Goal: Communication & Community: Answer question/provide support

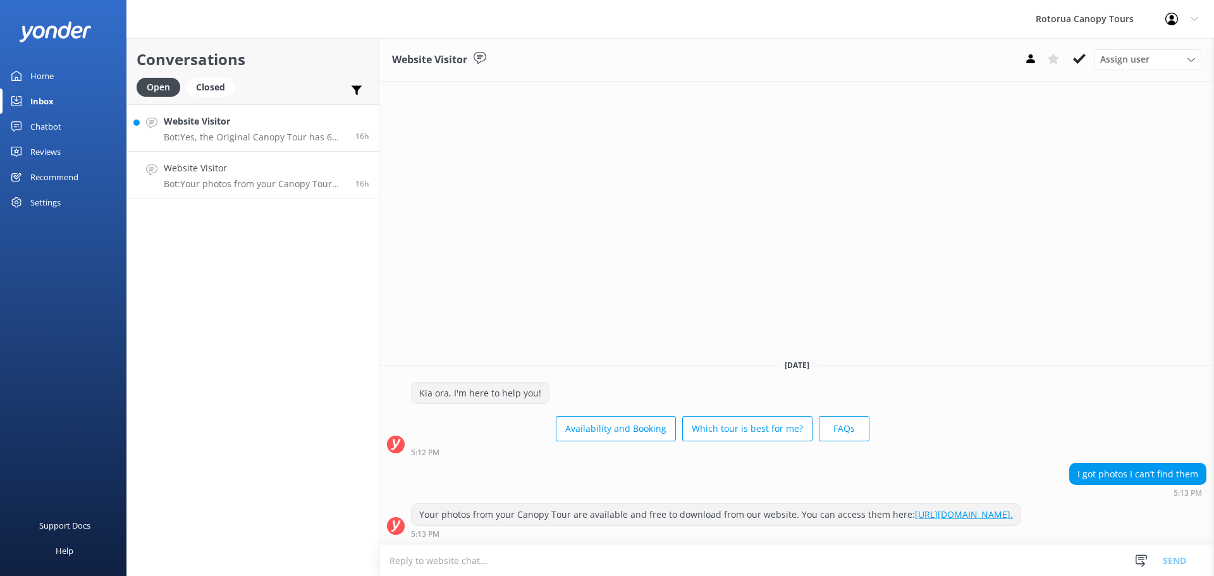
click at [224, 142] on p "Bot: Yes, the Original Canopy Tour has 6 Rotorua ziplines." at bounding box center [255, 136] width 182 height 11
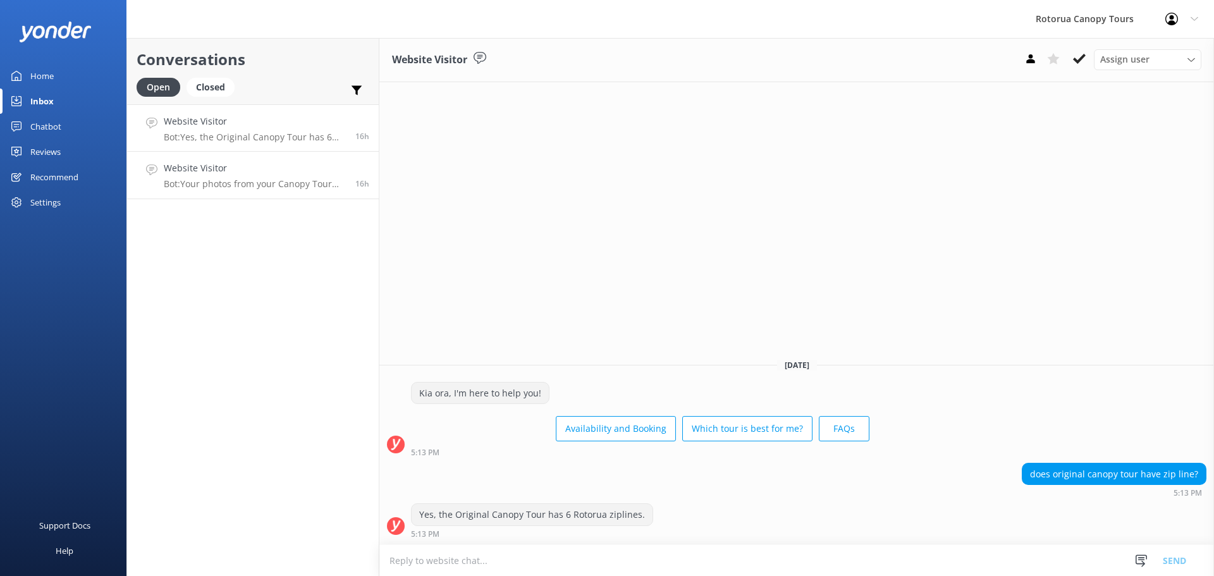
click at [242, 174] on h4 "Website Visitor" at bounding box center [255, 168] width 182 height 14
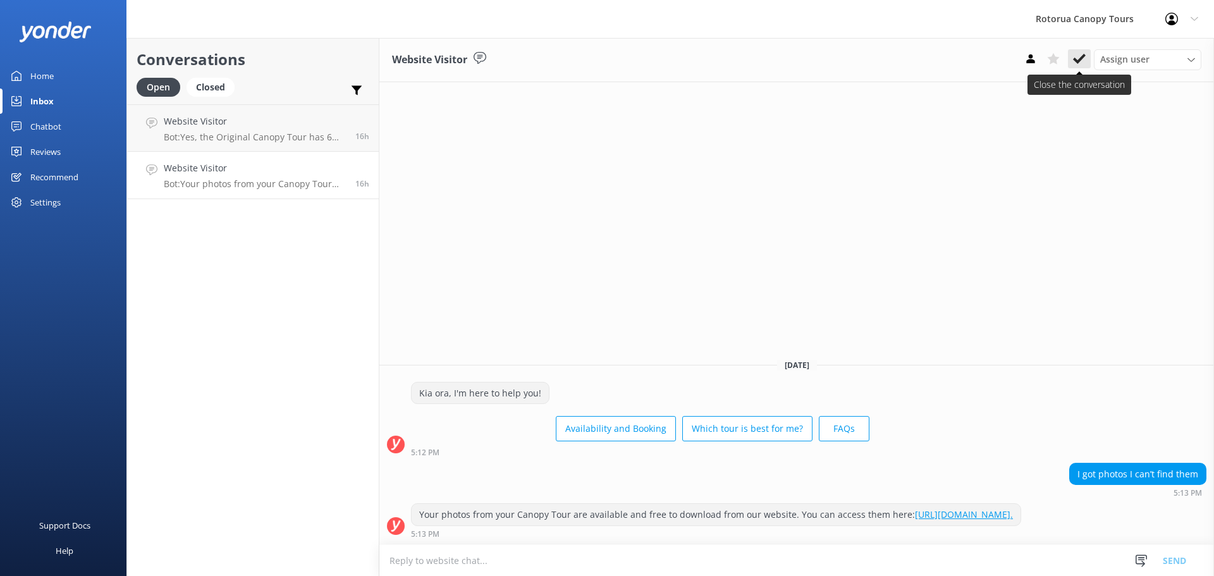
click at [1083, 59] on icon at bounding box center [1079, 58] width 13 height 13
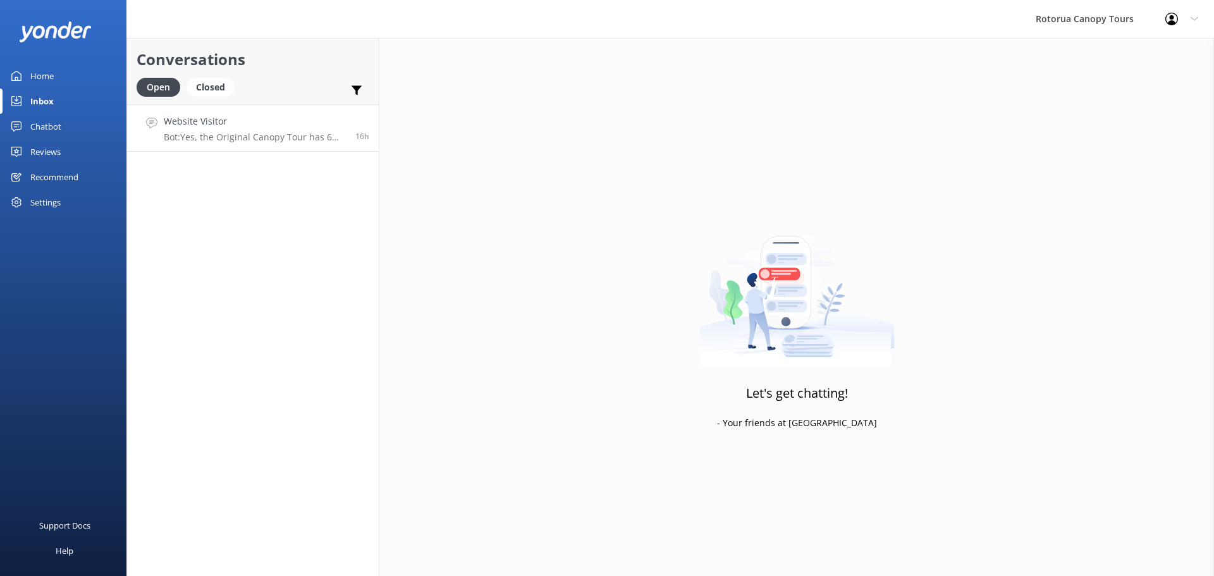
click at [260, 142] on p "Bot: Yes, the Original Canopy Tour has 6 Rotorua ziplines." at bounding box center [255, 136] width 182 height 11
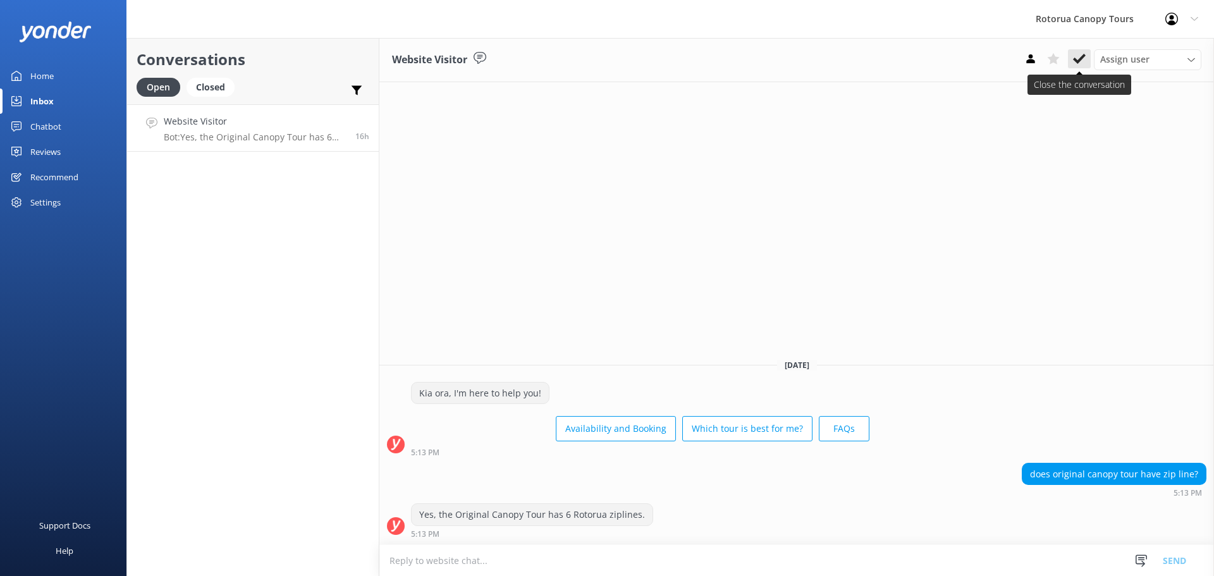
click at [1082, 57] on icon at bounding box center [1079, 58] width 13 height 13
